Goal: Find specific page/section: Find specific page/section

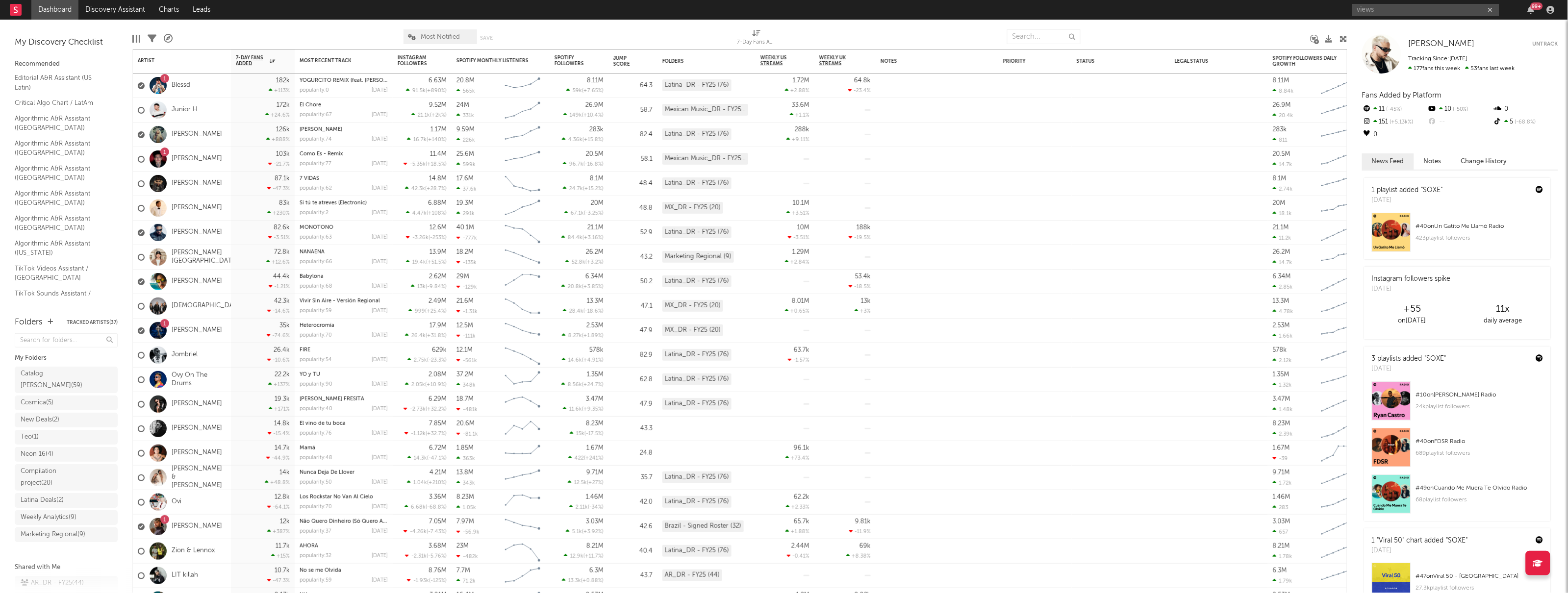
drag, startPoint x: 1382, startPoint y: 12, endPoint x: 1209, endPoint y: -29, distance: 177.8
click at [1209, 0] on html "Dashboard Discovery Assistant Charts Leads views 99 + Notifications Settings Ma…" at bounding box center [784, 296] width 1568 height 593
type input "dj orbitzl"
click at [1408, 29] on div "DJ ORBITAL" at bounding box center [1441, 29] width 108 height 12
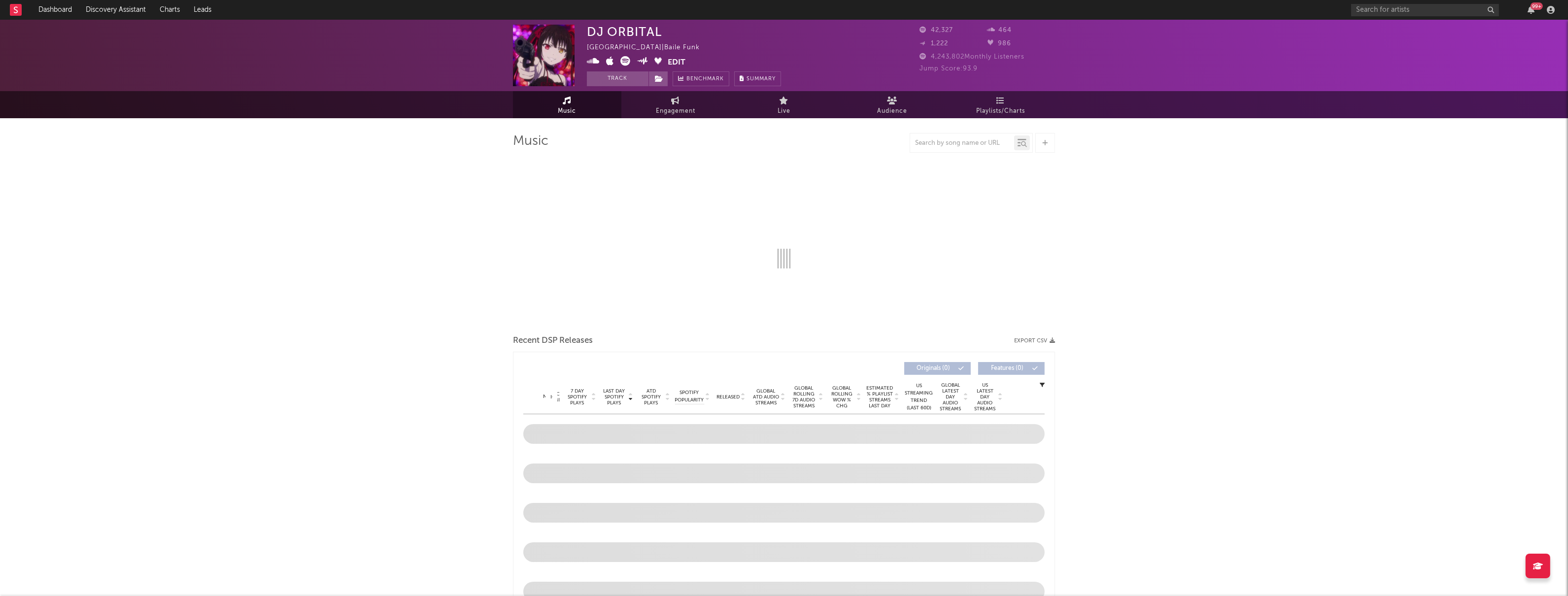
select select "6m"
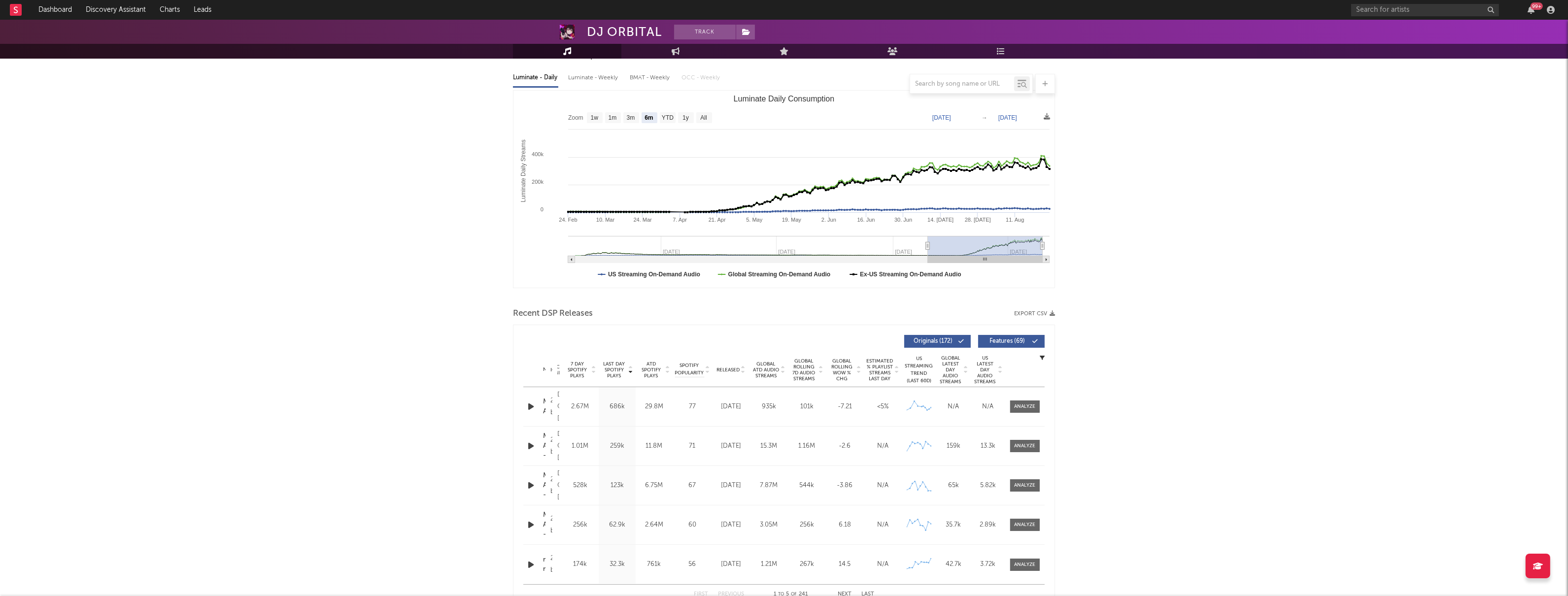
scroll to position [168, 0]
